Goal: Find specific page/section: Find specific page/section

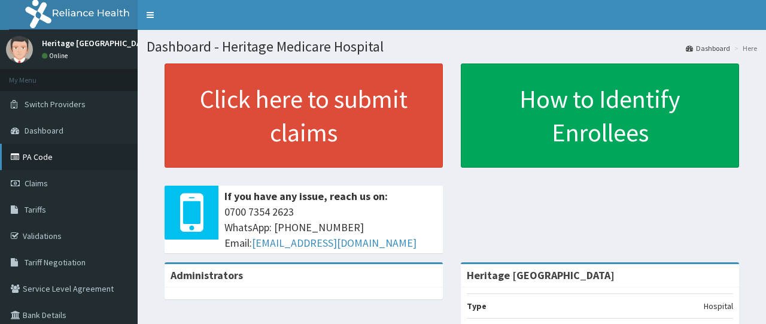
click at [42, 160] on link "PA Code" at bounding box center [69, 157] width 138 height 26
